Goal: Task Accomplishment & Management: Manage account settings

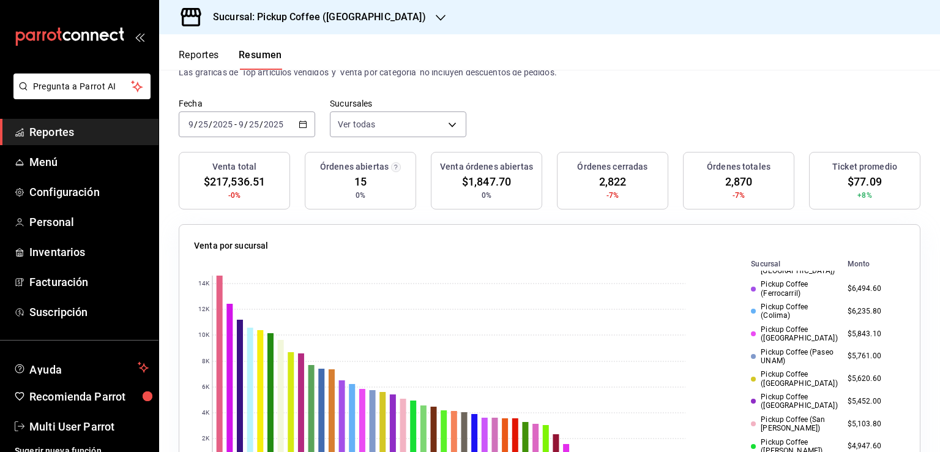
scroll to position [53, 0]
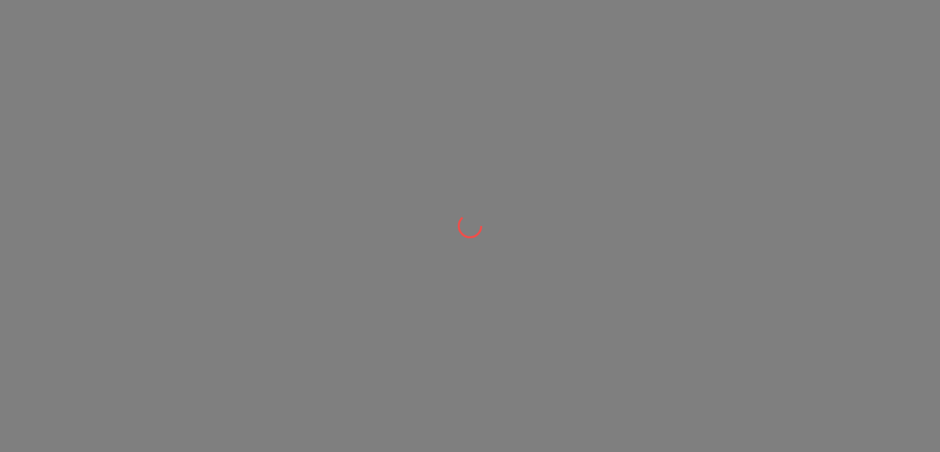
click at [442, 123] on div at bounding box center [470, 226] width 940 height 452
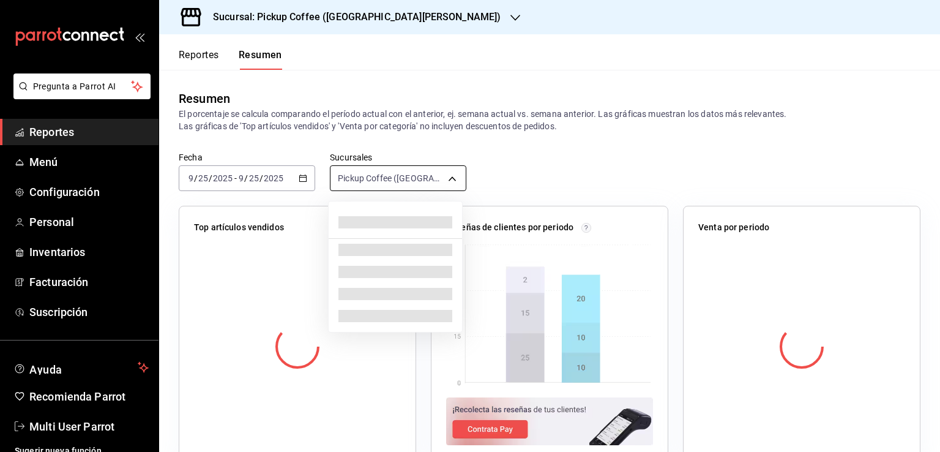
click at [419, 174] on body "Pregunta a Parrot AI Reportes Menú Configuración Personal Inventarios Facturaci…" at bounding box center [470, 226] width 940 height 452
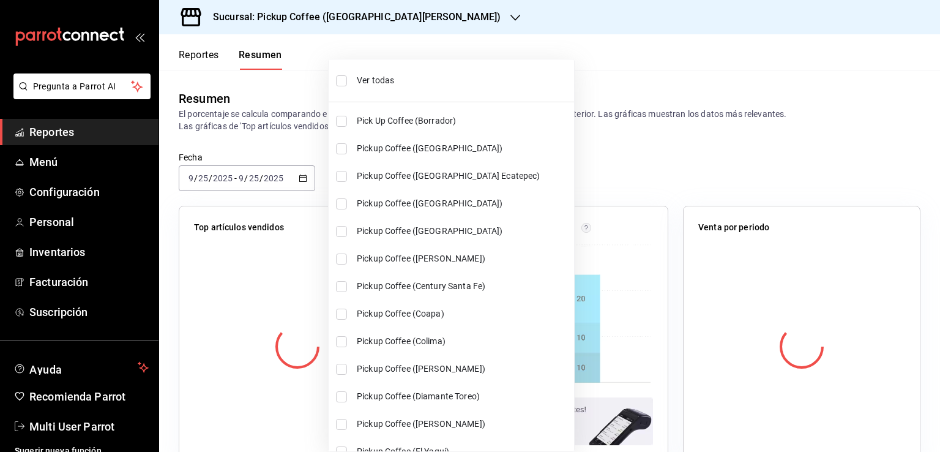
click at [385, 77] on span "Ver todas" at bounding box center [463, 80] width 212 height 13
type input "[object Object],[object Object],[object Object],[object Object],[object Object]…"
checkbox input "true"
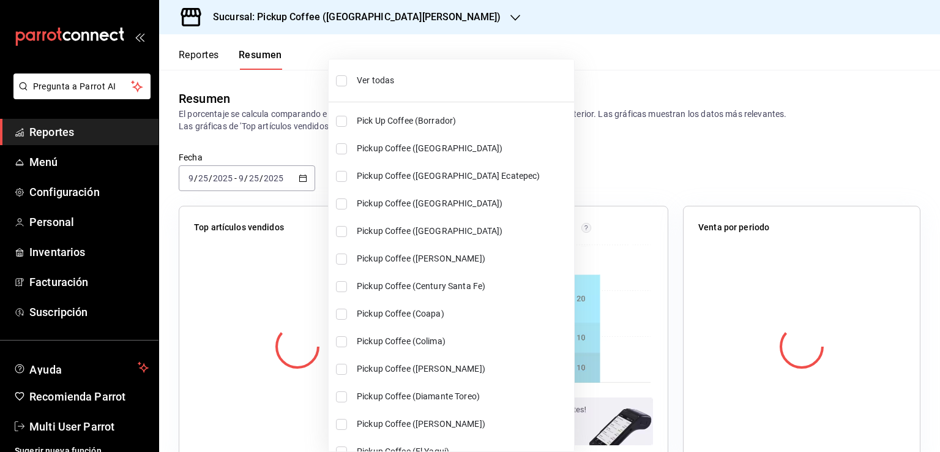
checkbox input "true"
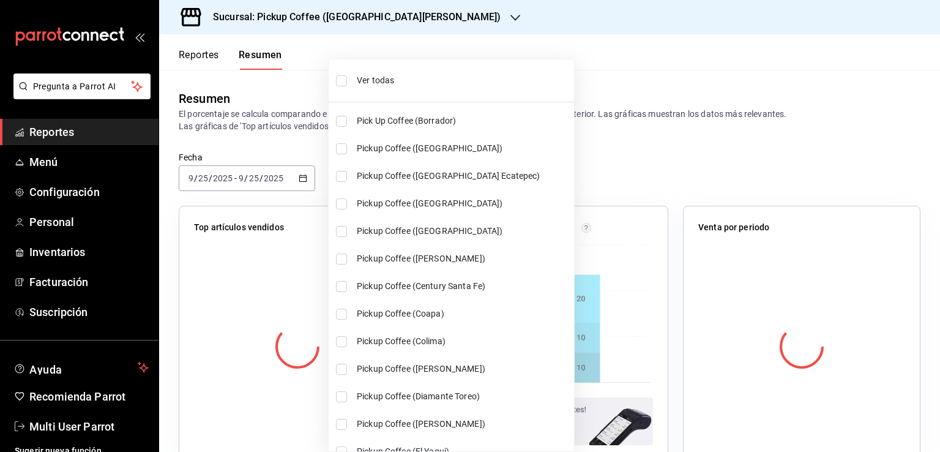
checkbox input "true"
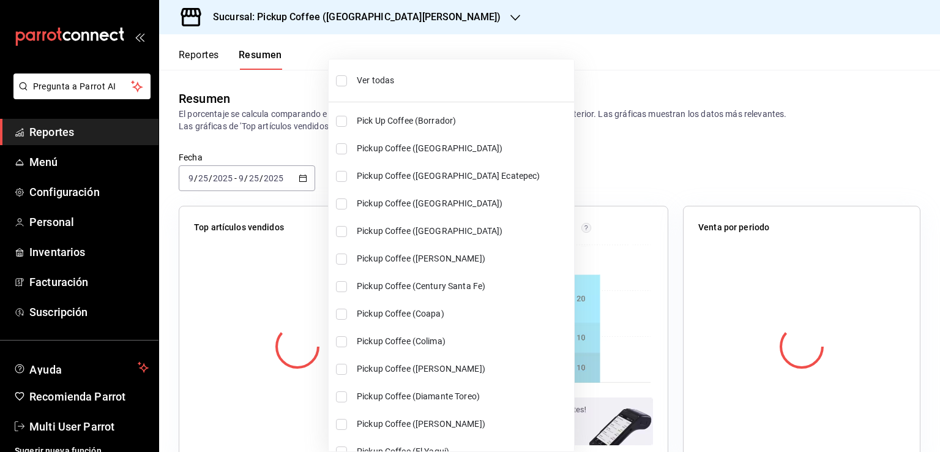
checkbox input "true"
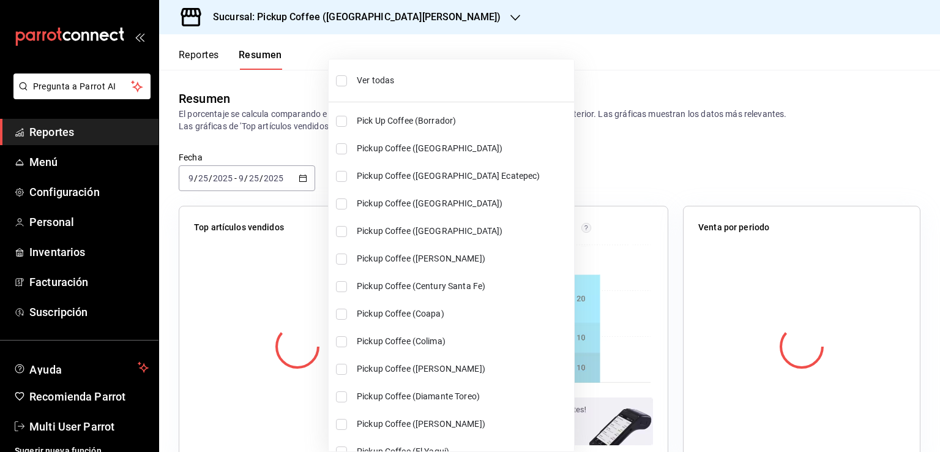
checkbox input "true"
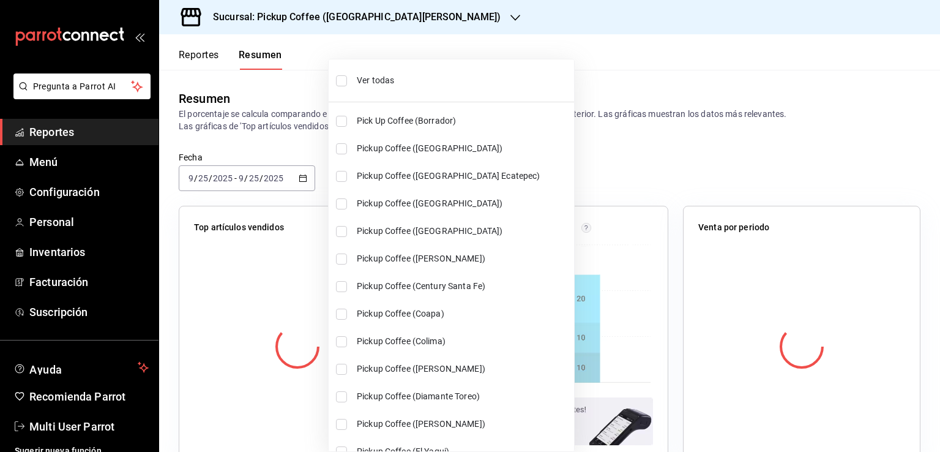
checkbox input "true"
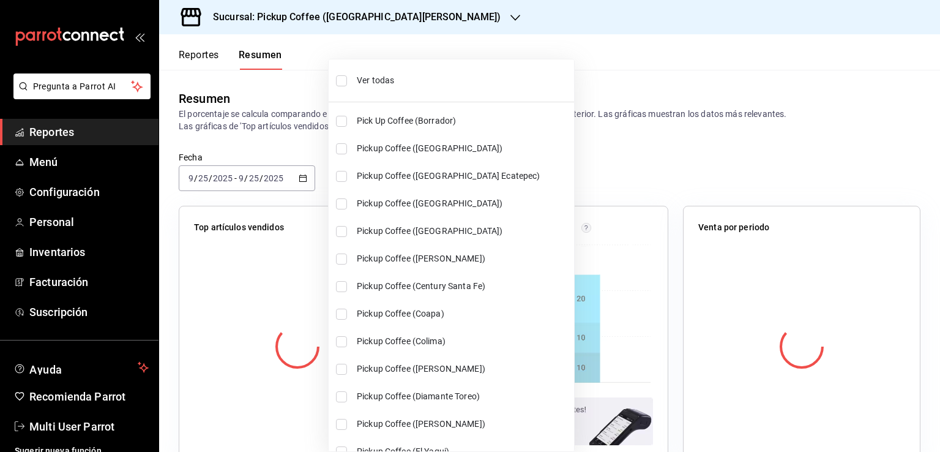
checkbox input "true"
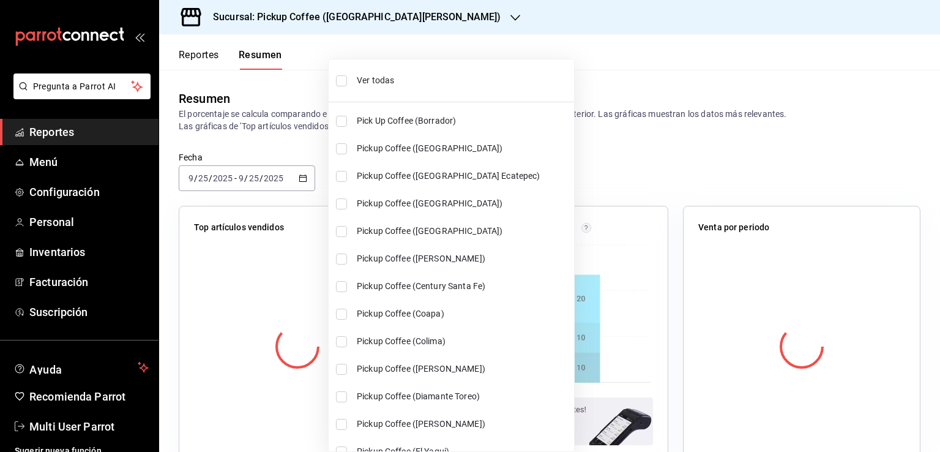
checkbox input "true"
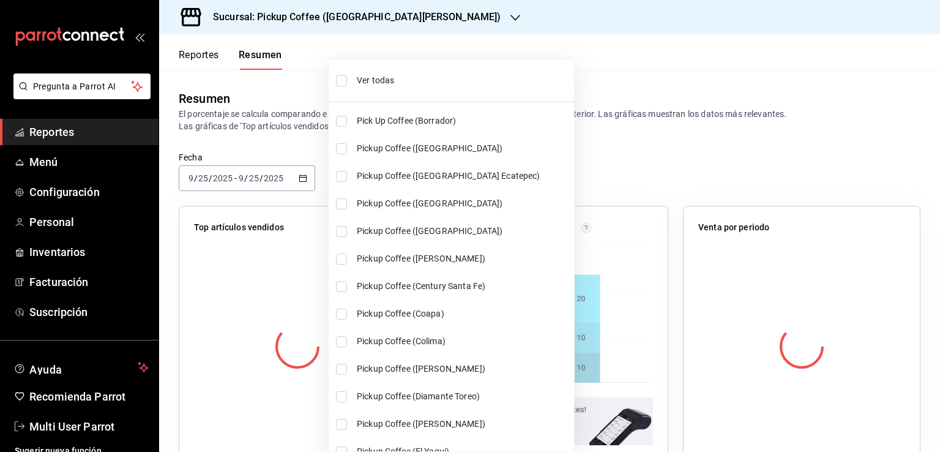
checkbox input "true"
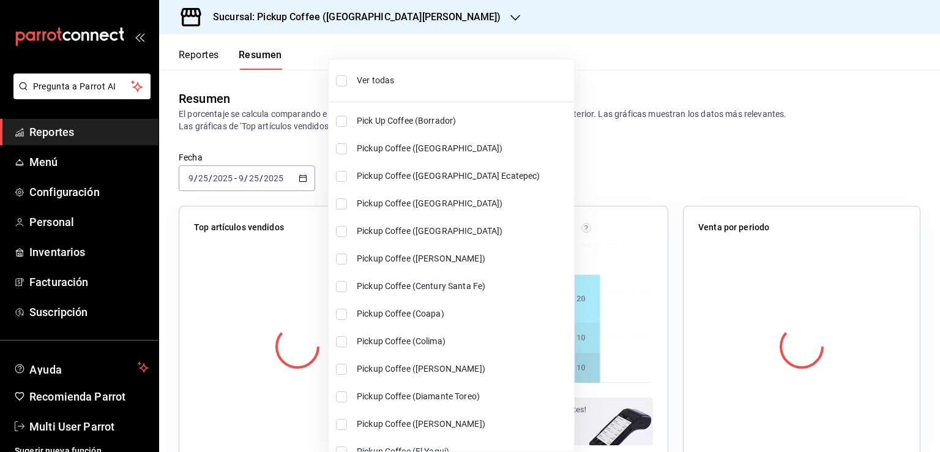
checkbox input "true"
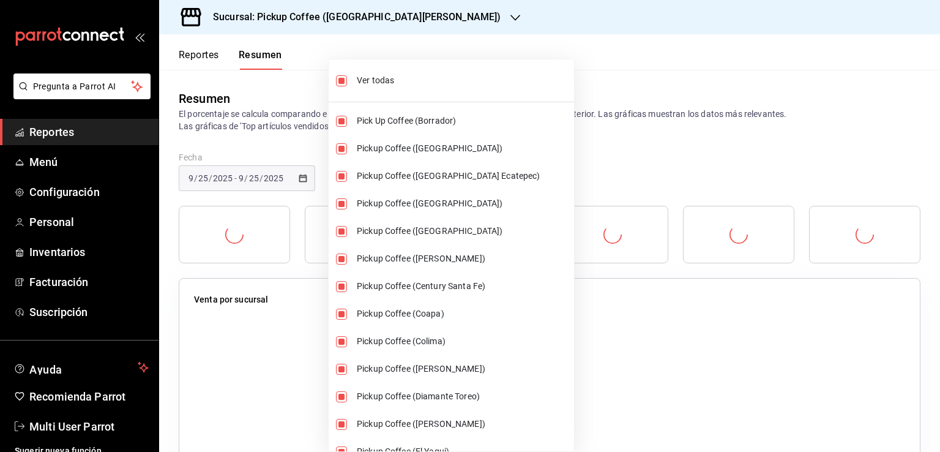
click at [622, 62] on div at bounding box center [470, 226] width 940 height 452
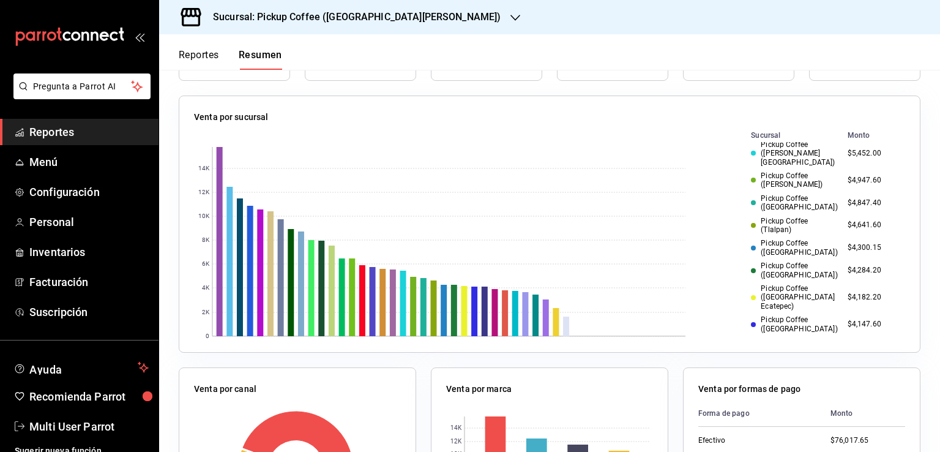
scroll to position [408, 0]
